Goal: Task Accomplishment & Management: Use online tool/utility

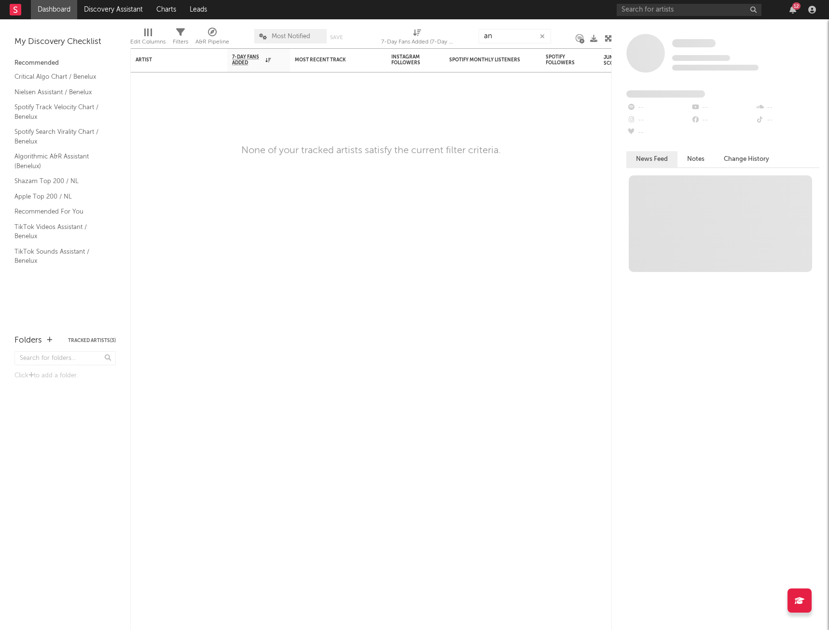
type input "a"
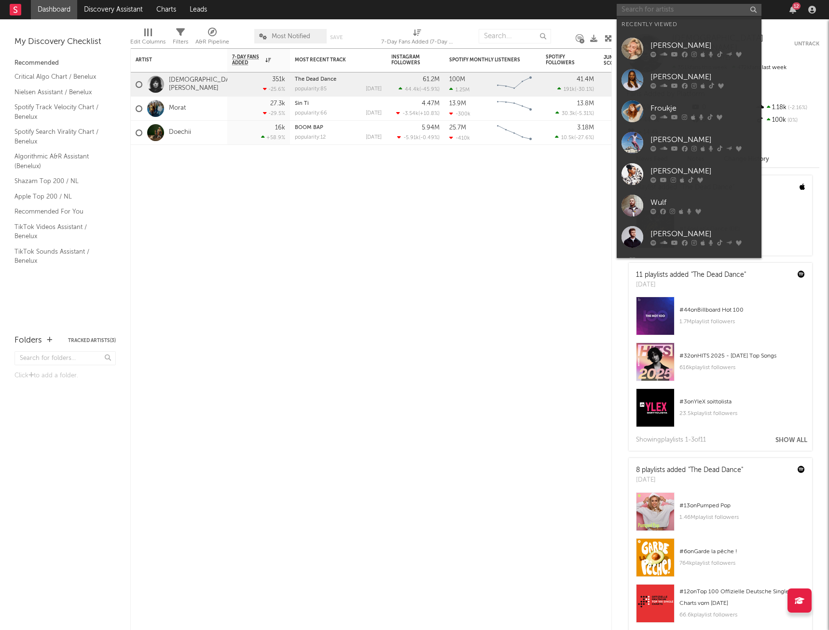
click at [661, 14] on input "text" at bounding box center [689, 10] width 145 height 12
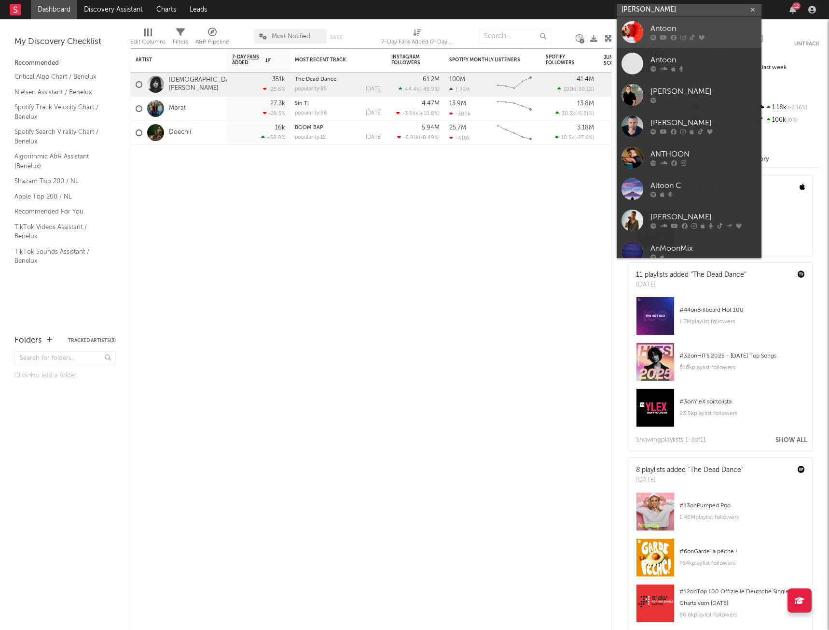
type input "[PERSON_NAME]"
click at [678, 29] on div "Antoon" at bounding box center [704, 29] width 106 height 12
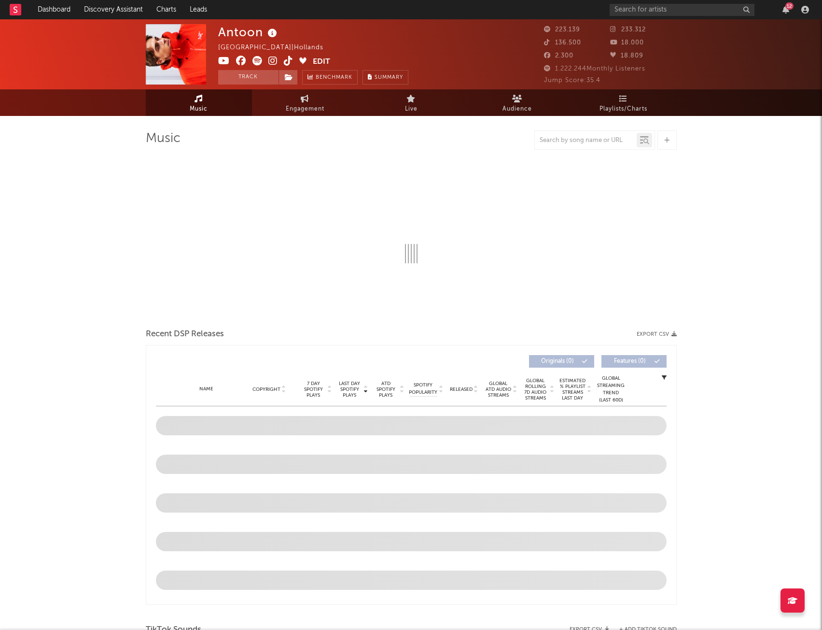
select select "6m"
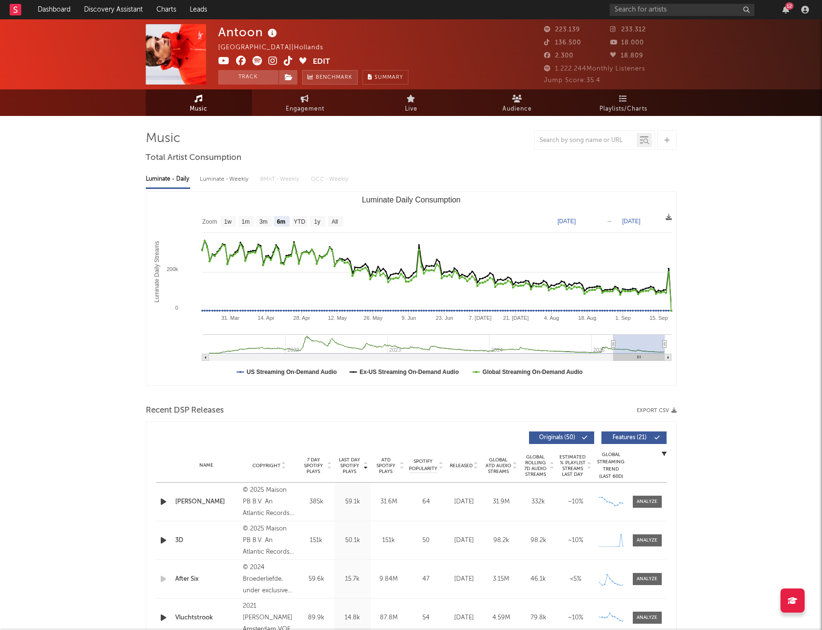
click at [346, 77] on span "Benchmark" at bounding box center [334, 78] width 37 height 12
click at [262, 78] on button "Track" at bounding box center [248, 77] width 60 height 14
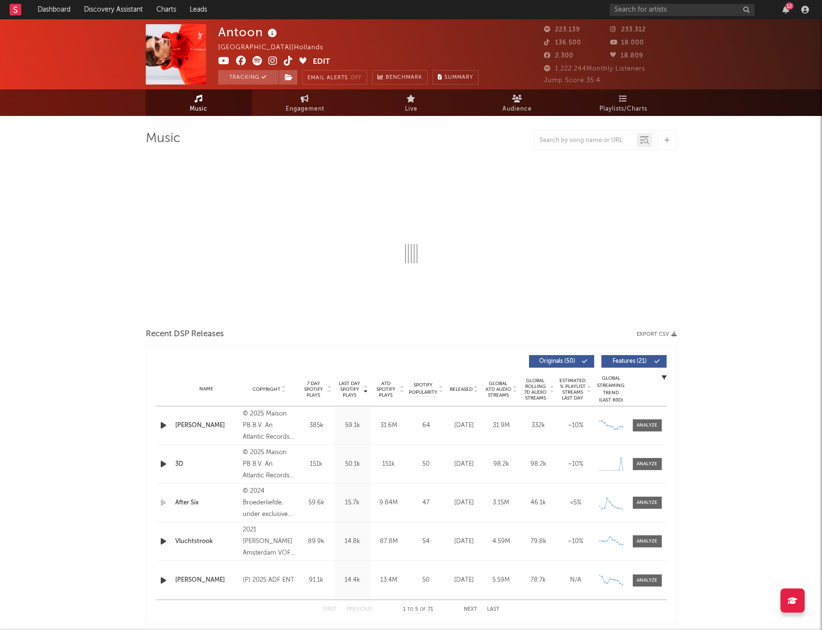
select select "6m"
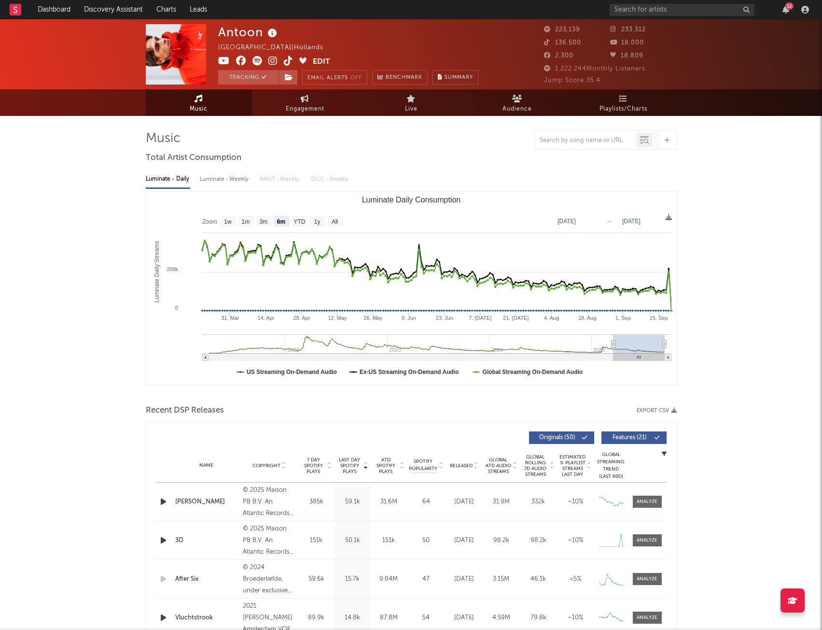
click at [522, 33] on div "[PERSON_NAME] [GEOGRAPHIC_DATA] | Hollands Edit Tracking Email Alerts Off Bench…" at bounding box center [375, 54] width 314 height 60
click at [645, 5] on input "text" at bounding box center [682, 10] width 145 height 12
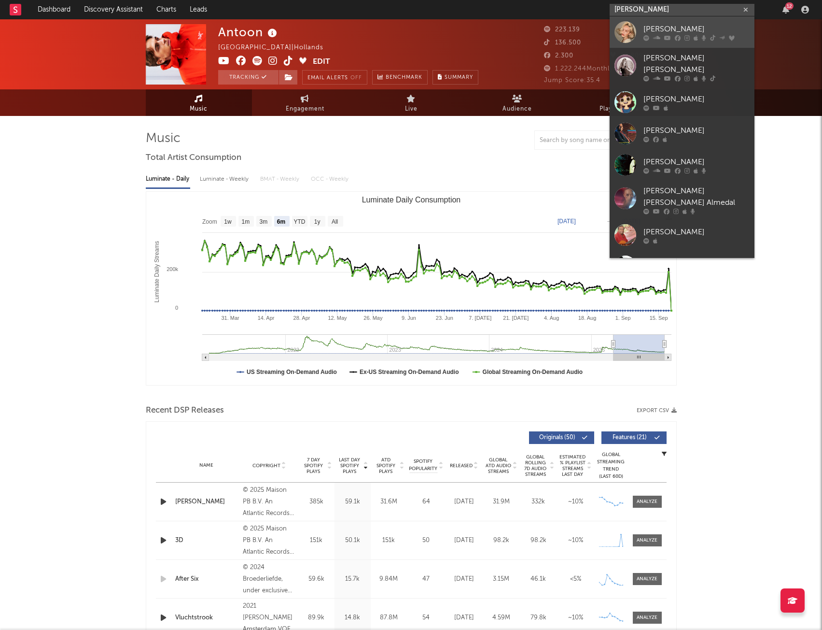
type input "[PERSON_NAME]"
click at [624, 30] on div at bounding box center [626, 32] width 22 height 22
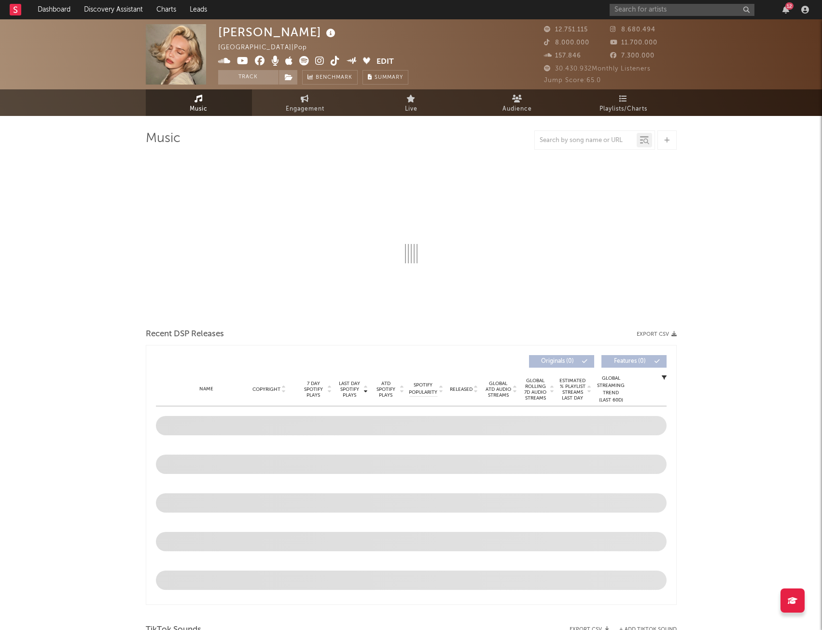
select select "6m"
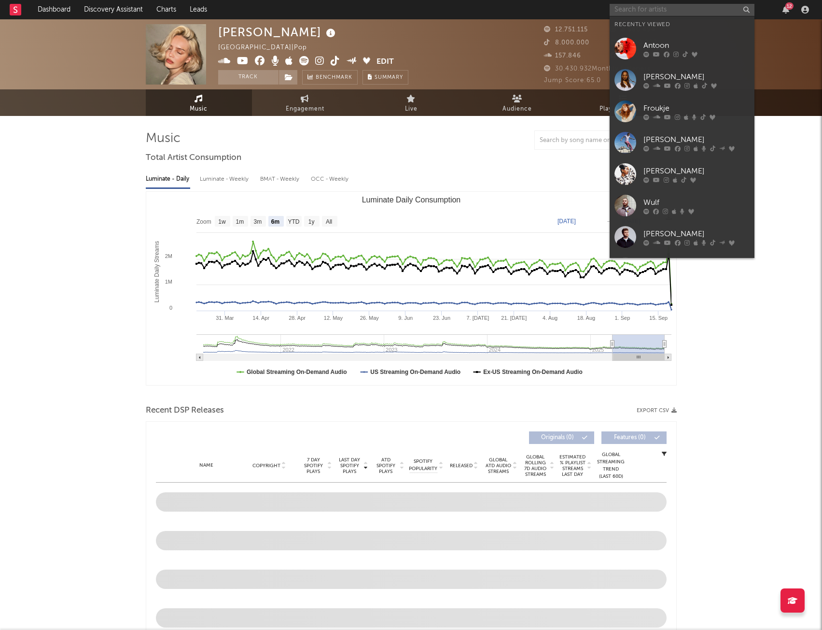
click at [629, 4] on input "text" at bounding box center [682, 10] width 145 height 12
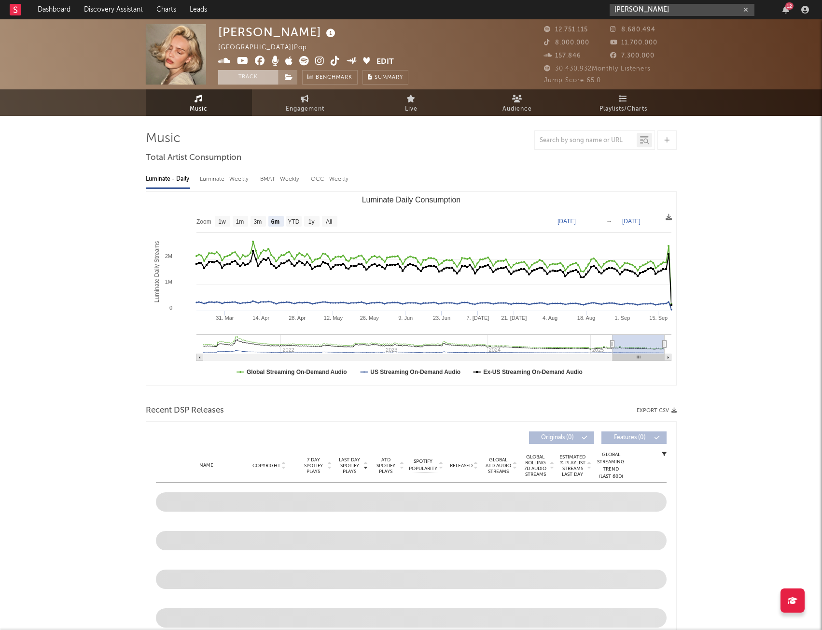
type input "[PERSON_NAME]"
click at [257, 74] on button "Track" at bounding box center [248, 77] width 60 height 14
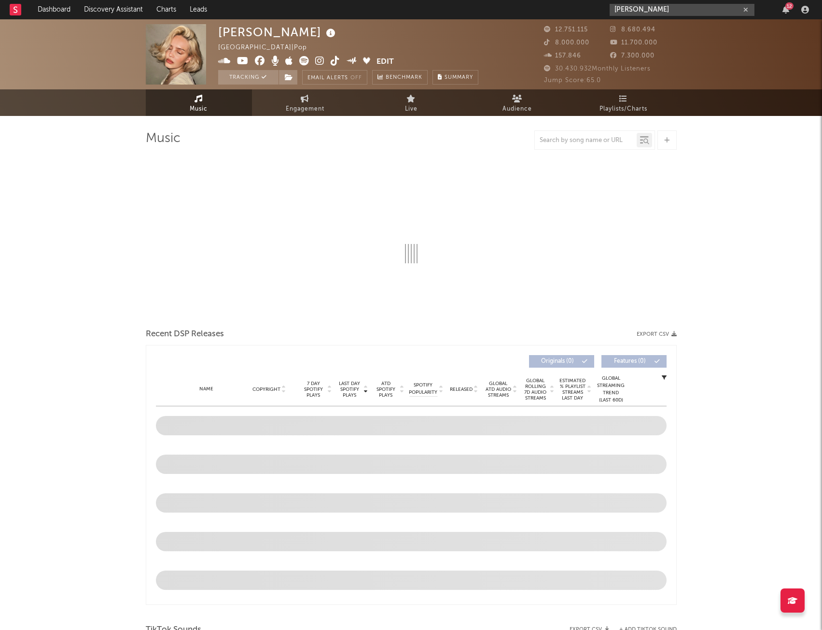
click at [653, 10] on input "[PERSON_NAME]" at bounding box center [682, 10] width 145 height 12
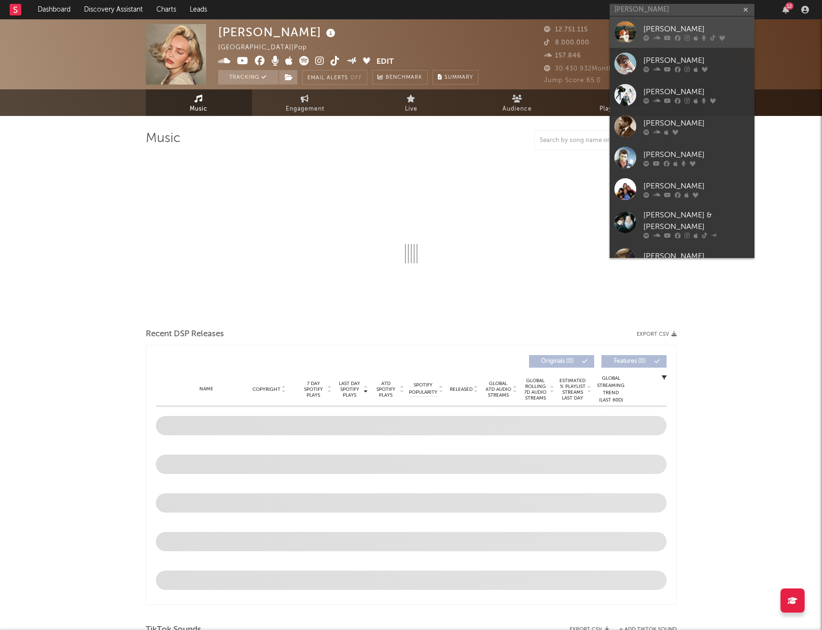
click at [640, 30] on link "[PERSON_NAME]" at bounding box center [682, 31] width 145 height 31
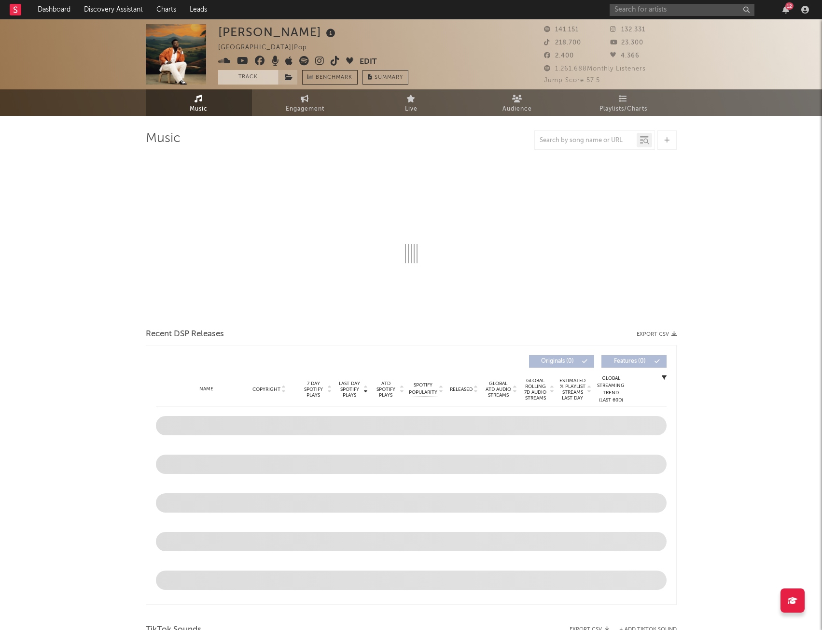
click at [253, 79] on button "Track" at bounding box center [248, 77] width 60 height 14
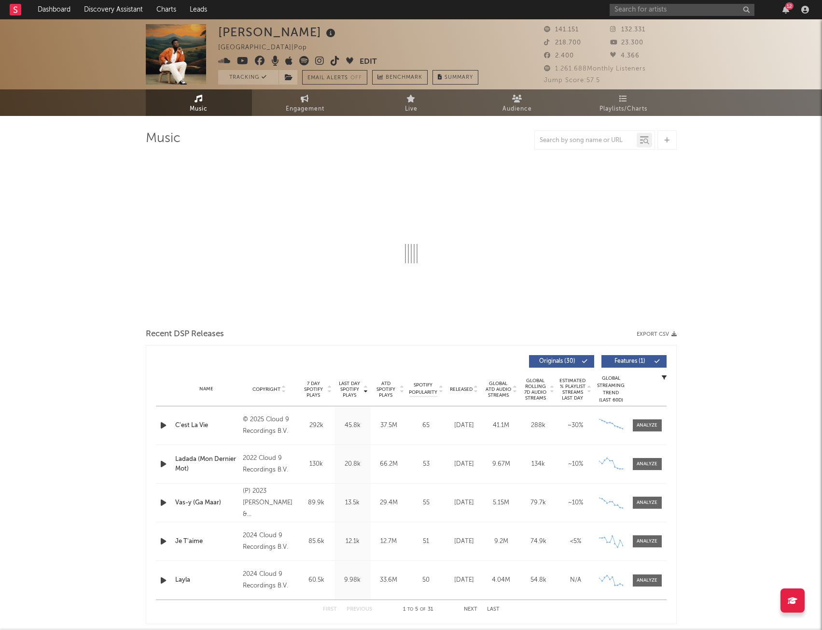
select select "6m"
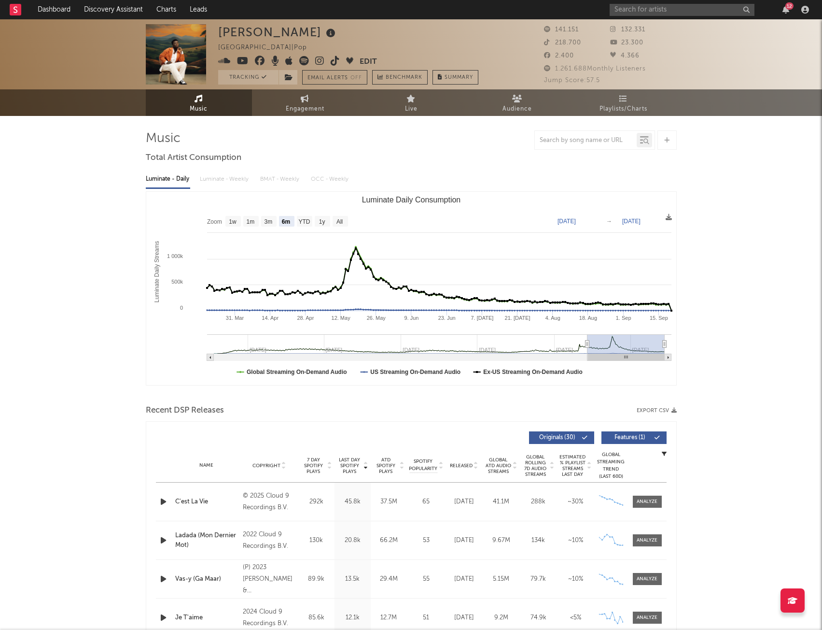
drag, startPoint x: 533, startPoint y: 21, endPoint x: 648, endPoint y: 72, distance: 126.0
click at [648, 72] on div "[PERSON_NAME] Netherlands | Pop Edit Tracking Email Alerts Off Benchmark Summar…" at bounding box center [411, 54] width 822 height 70
click at [631, 4] on input "text" at bounding box center [682, 10] width 145 height 12
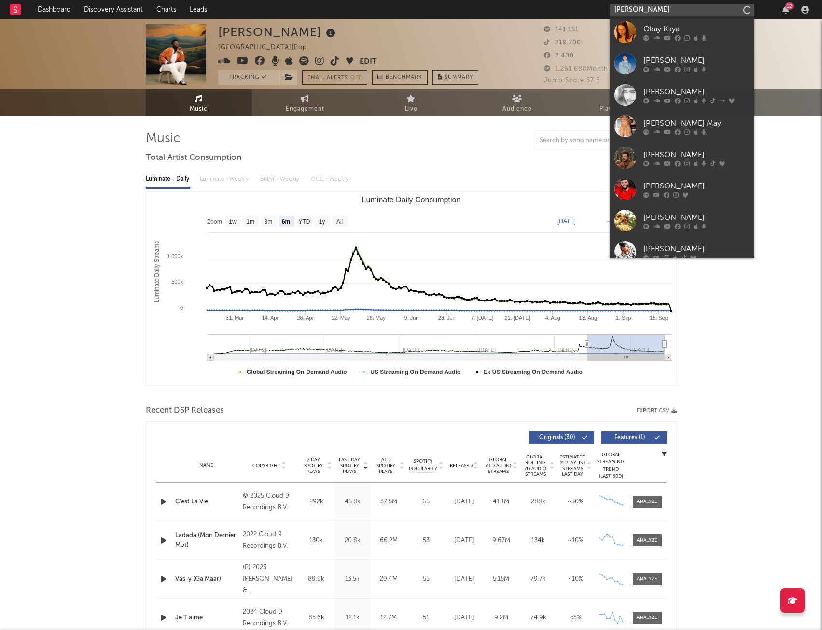
type input "[PERSON_NAME]"
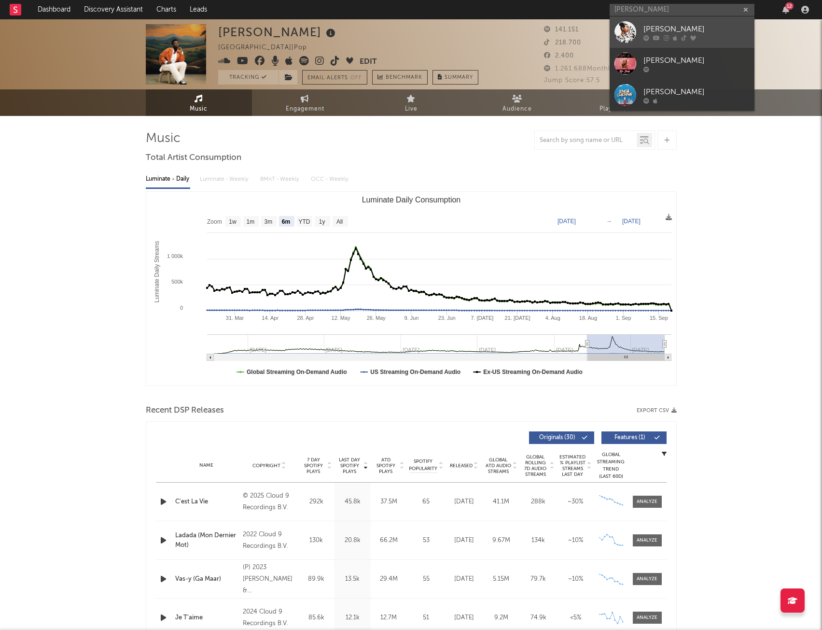
click at [698, 35] on div at bounding box center [697, 38] width 106 height 6
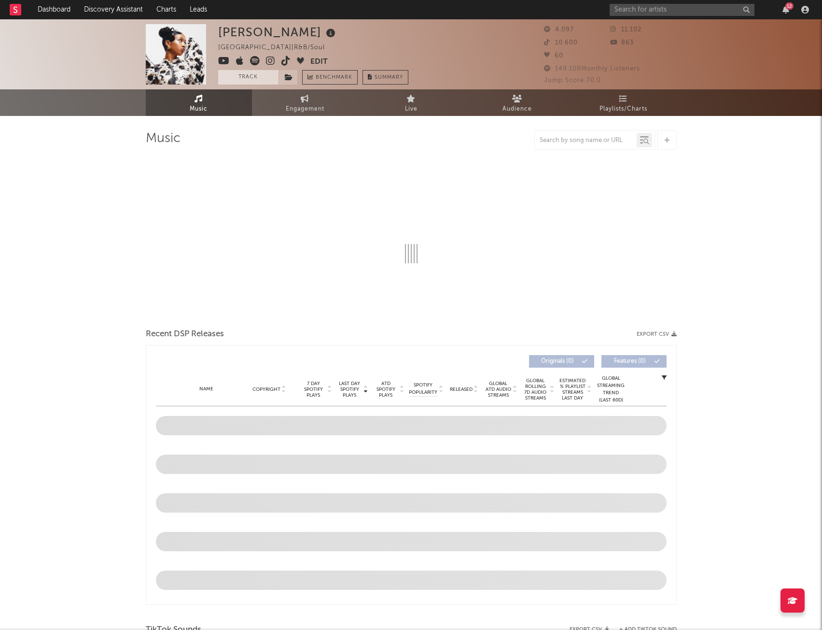
click at [230, 81] on button "Track" at bounding box center [248, 77] width 60 height 14
select select "6m"
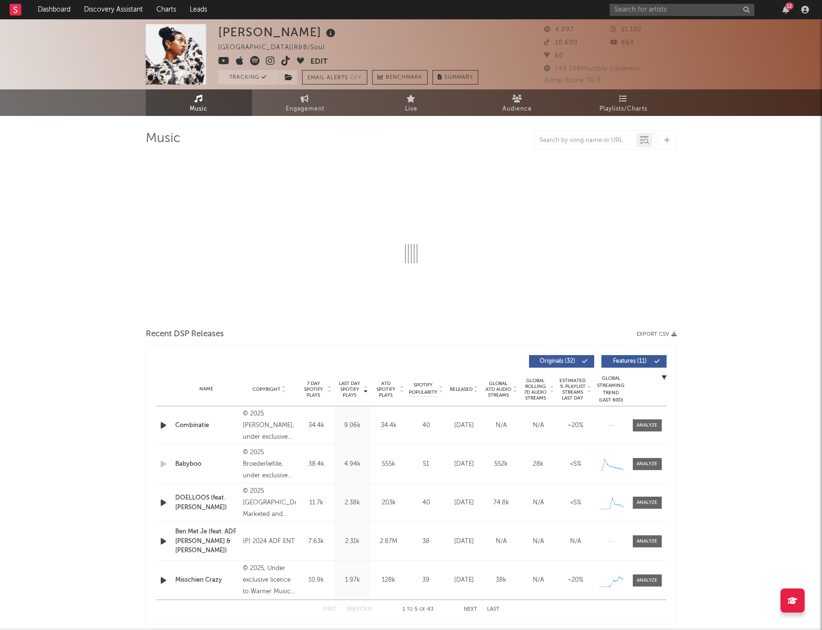
select select "6m"
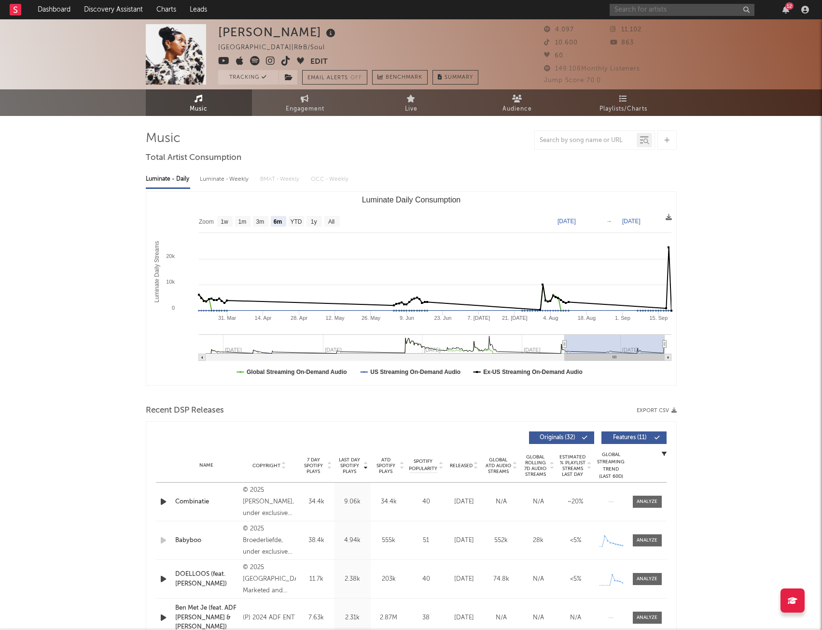
click at [649, 4] on input "text" at bounding box center [682, 10] width 145 height 12
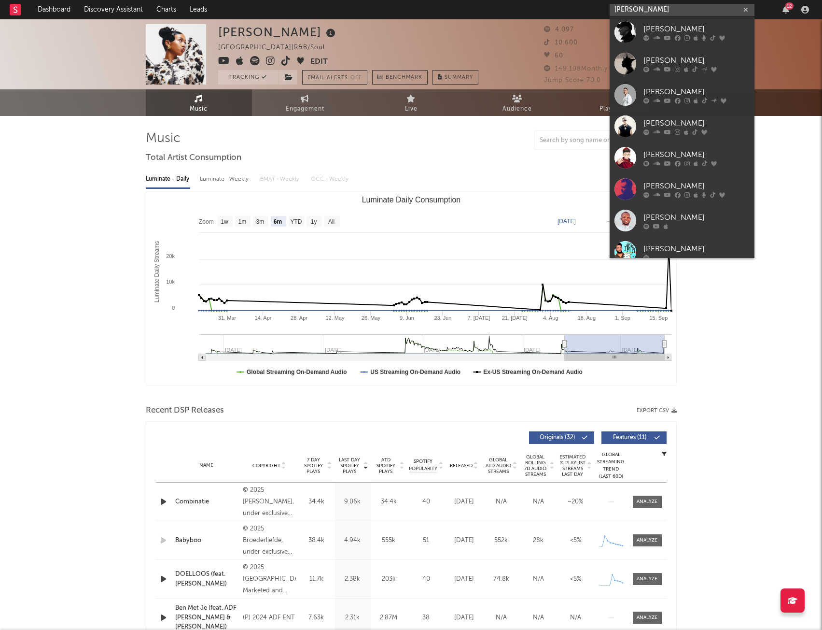
type input "[PERSON_NAME]"
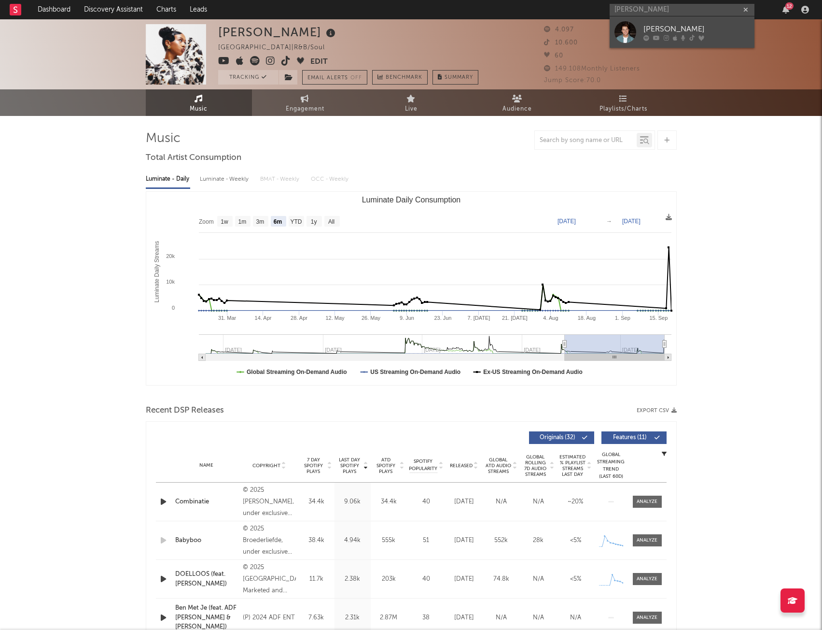
click at [676, 30] on div "[PERSON_NAME]" at bounding box center [697, 29] width 106 height 12
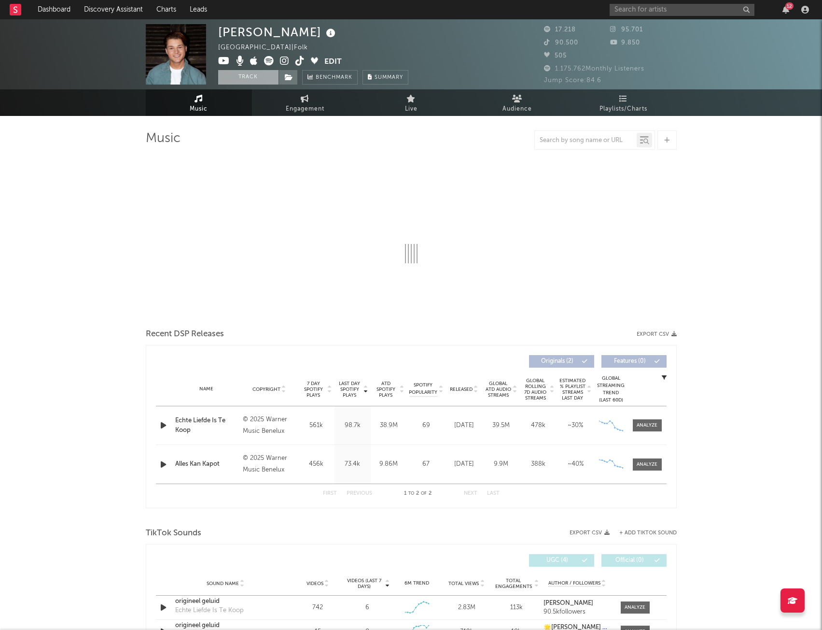
click at [239, 81] on button "Track" at bounding box center [248, 77] width 60 height 14
select select "6m"
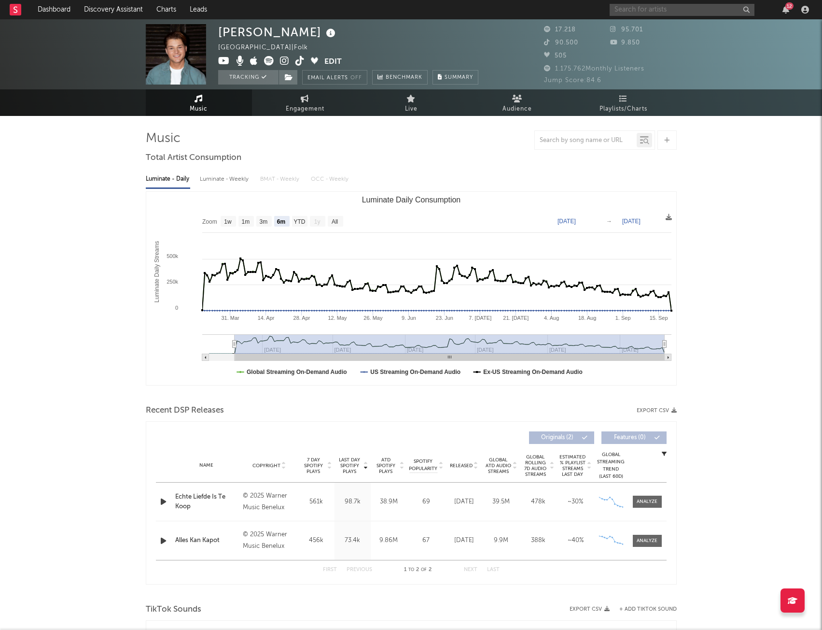
click at [654, 7] on input "text" at bounding box center [682, 10] width 145 height 12
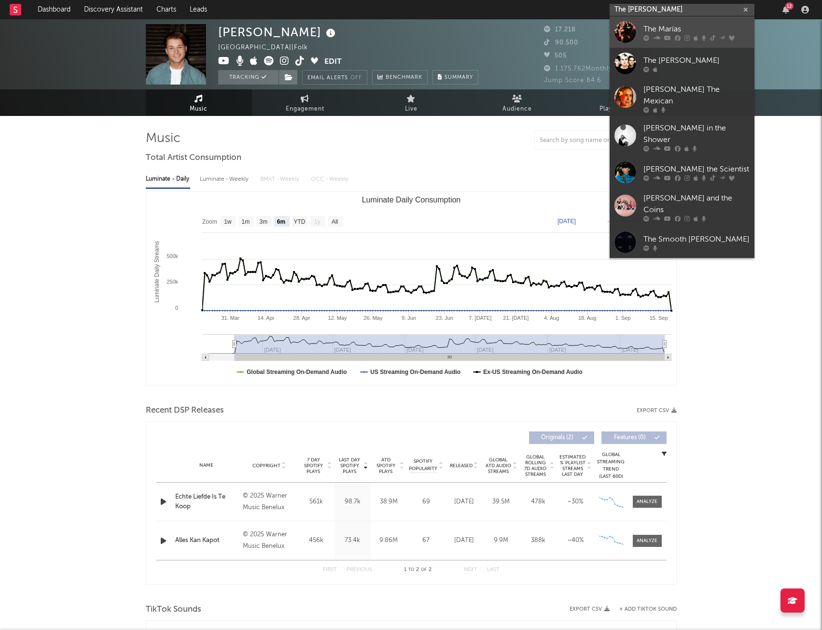
type input "The [PERSON_NAME]"
click at [679, 32] on div "The Marías" at bounding box center [697, 29] width 106 height 12
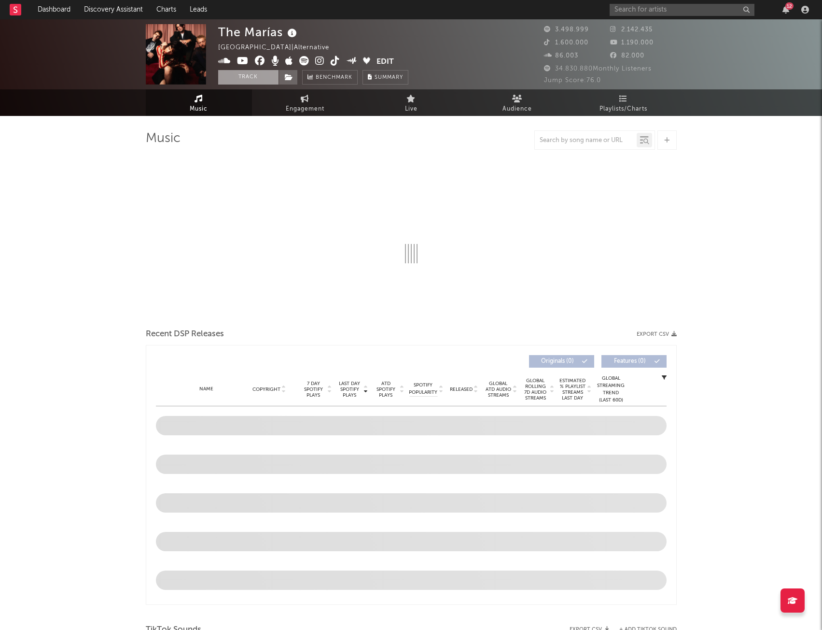
click at [231, 77] on button "Track" at bounding box center [248, 77] width 60 height 14
select select "6m"
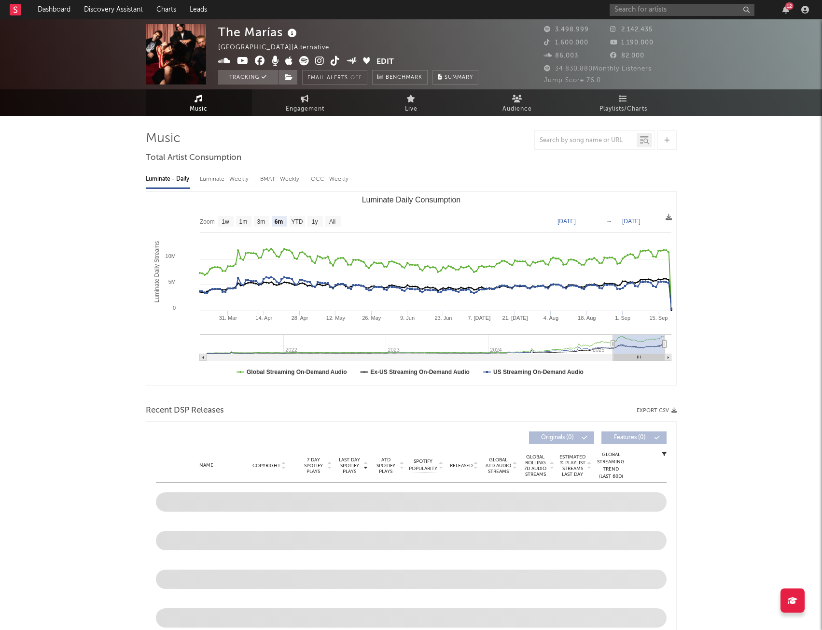
select select "6m"
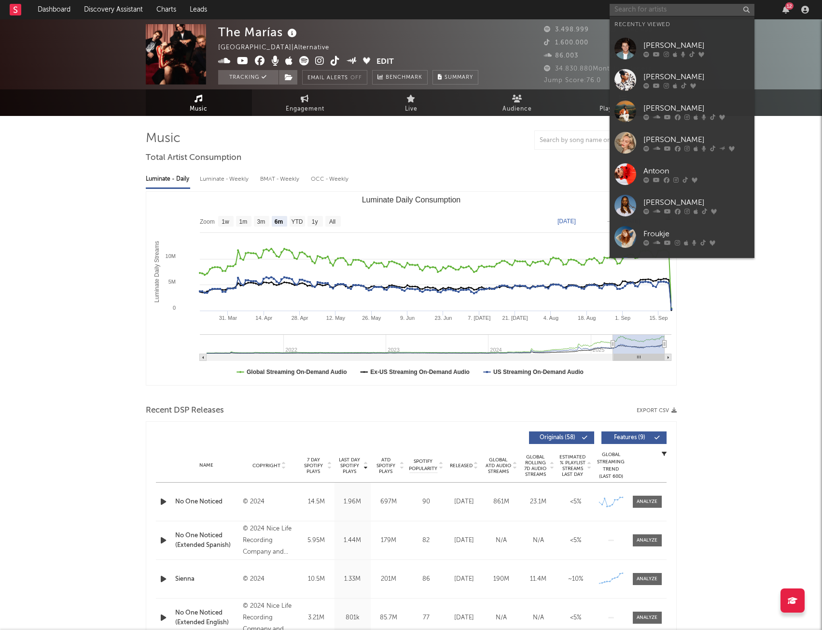
click at [684, 9] on input "text" at bounding box center [682, 10] width 145 height 12
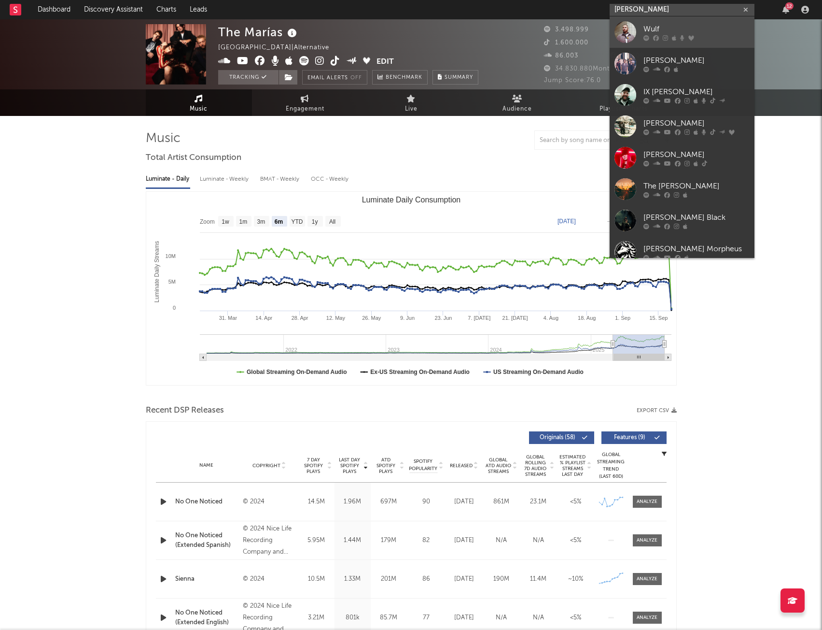
type input "[PERSON_NAME]"
click at [672, 40] on icon at bounding box center [674, 38] width 4 height 6
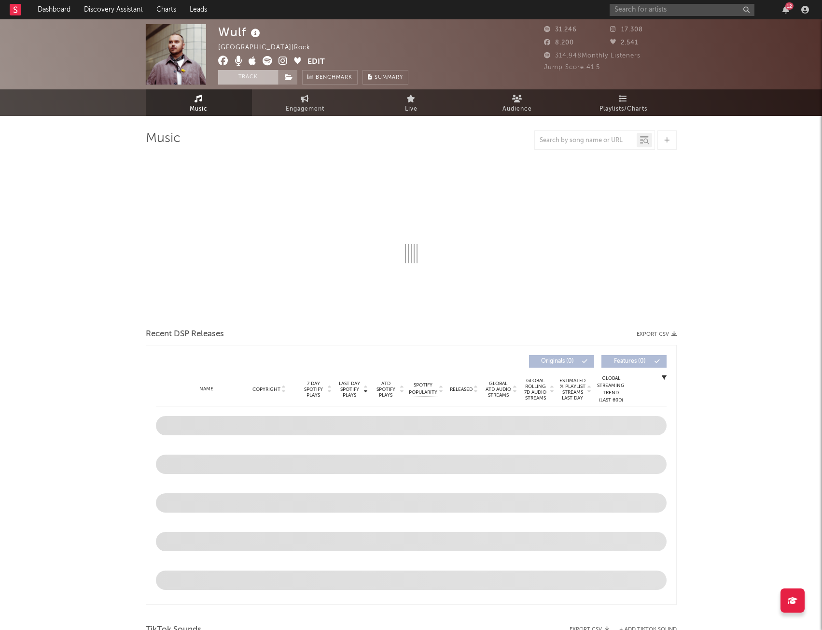
click at [259, 80] on button "Track" at bounding box center [248, 77] width 60 height 14
select select "6m"
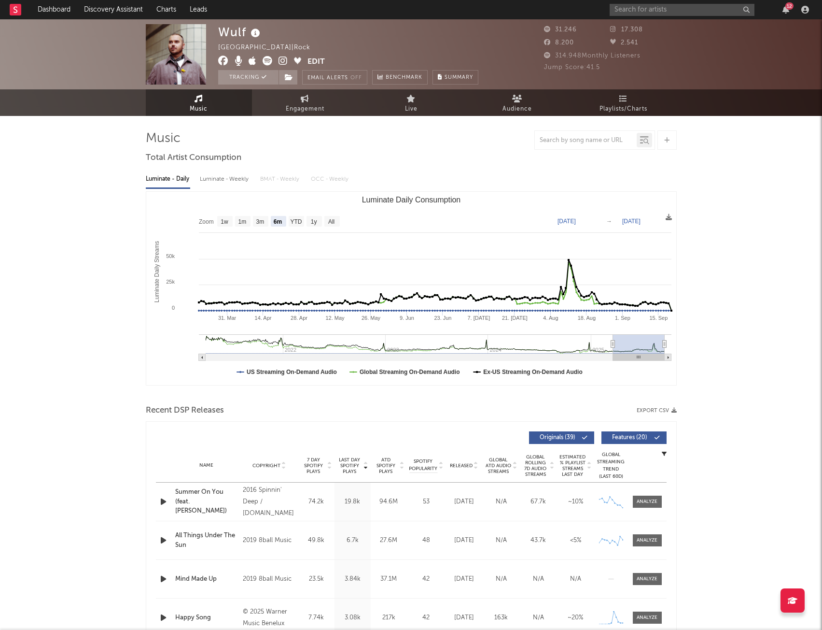
select select "6m"
click at [641, 11] on input "text" at bounding box center [682, 10] width 145 height 12
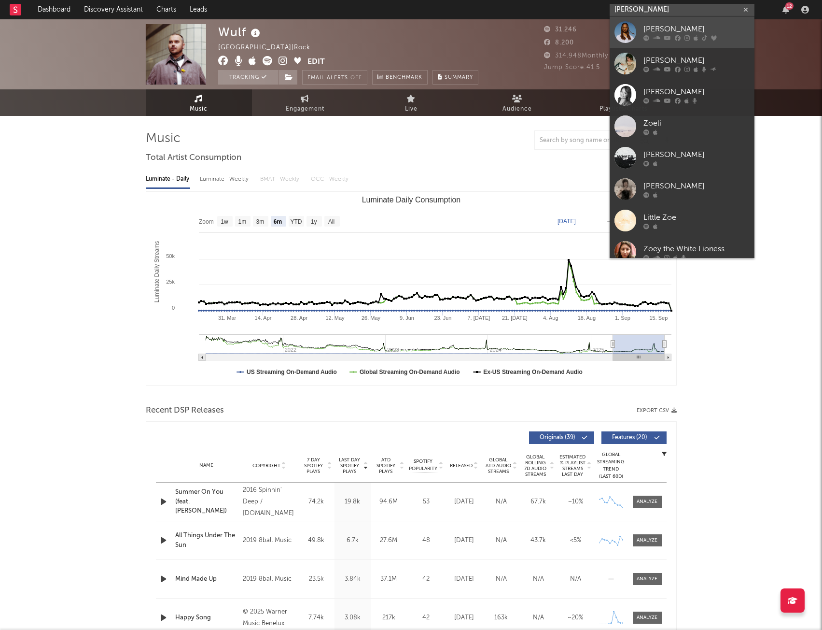
type input "[PERSON_NAME]"
click at [698, 33] on div "[PERSON_NAME]" at bounding box center [697, 29] width 106 height 12
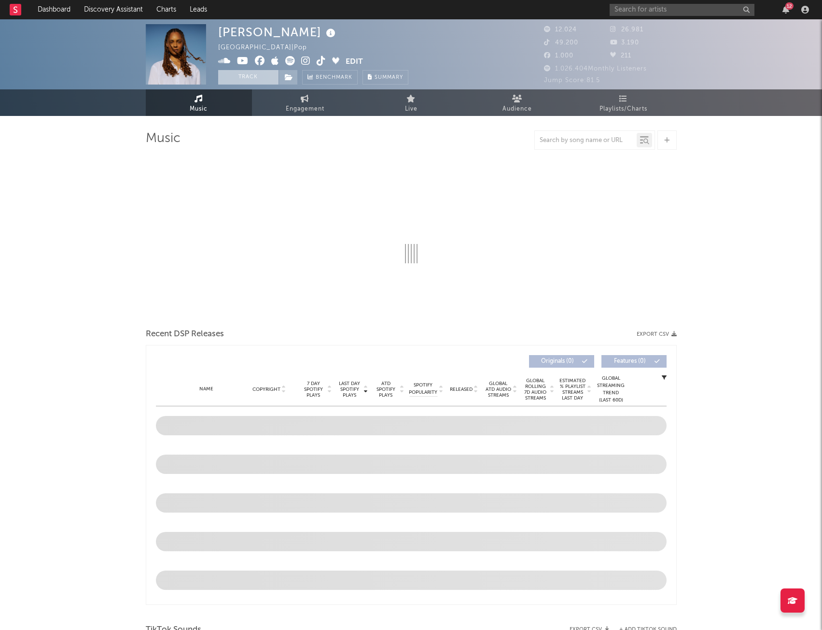
click at [239, 82] on button "Track" at bounding box center [248, 77] width 60 height 14
select select "6m"
